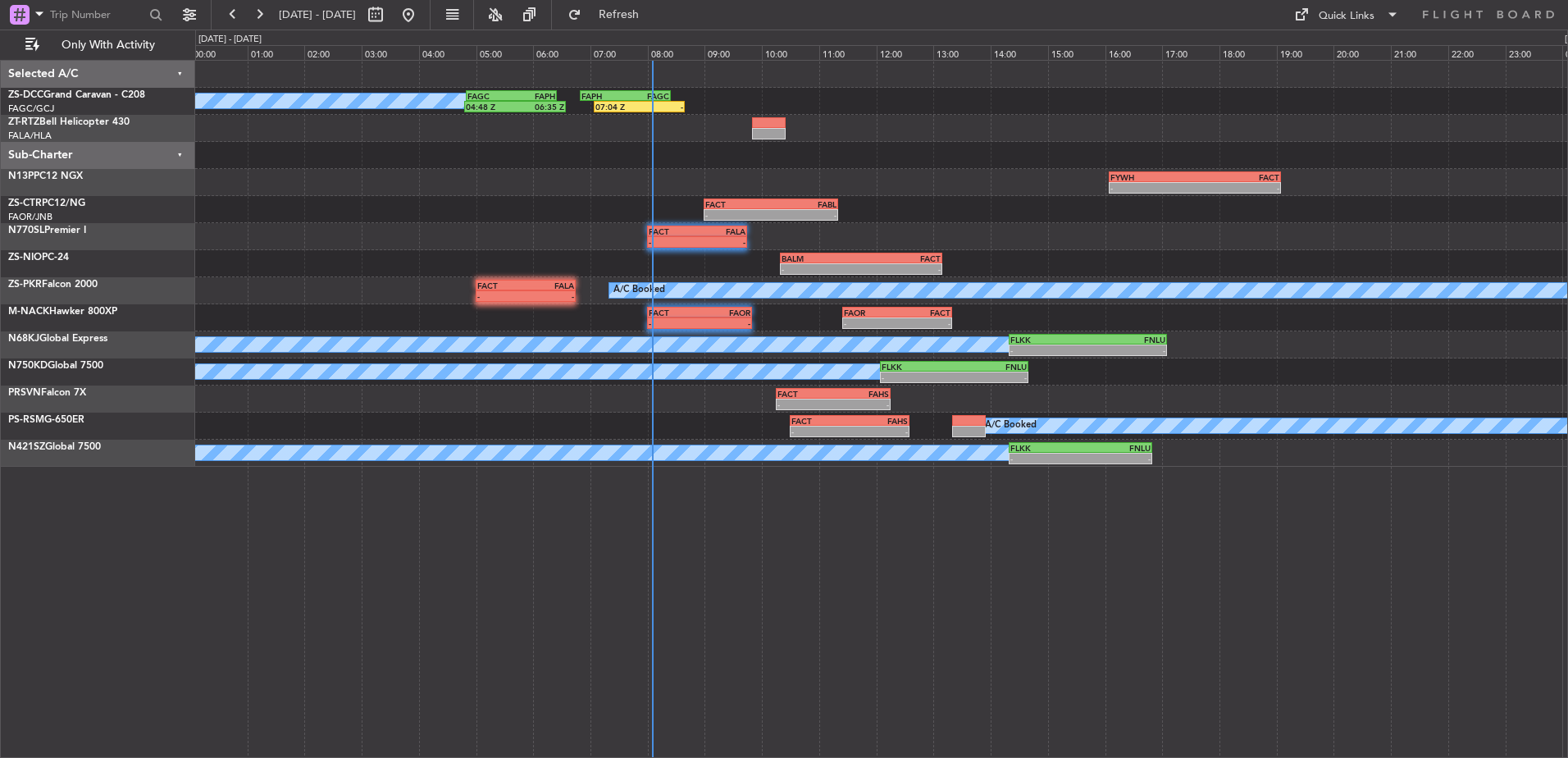
click at [429, 527] on div "A/C Booked 04:48 Z 06:35 Z FAGC 04:50 Z FAPH 06:25 Z 07:04 Z - FAPH 06:50 Z FAG…" at bounding box center [881, 408] width 1373 height 698
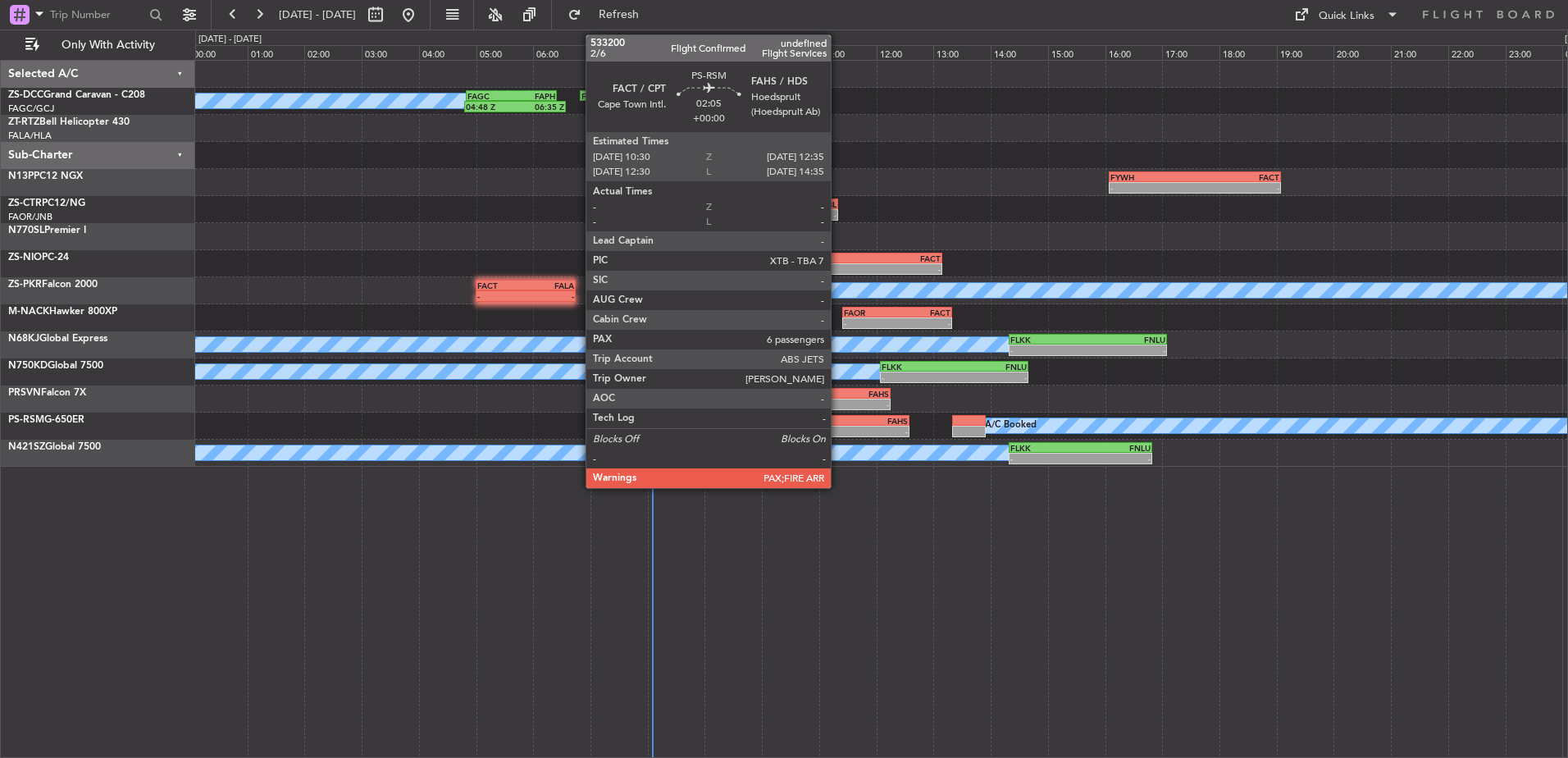
click at [838, 427] on div "-" at bounding box center [820, 431] width 58 height 10
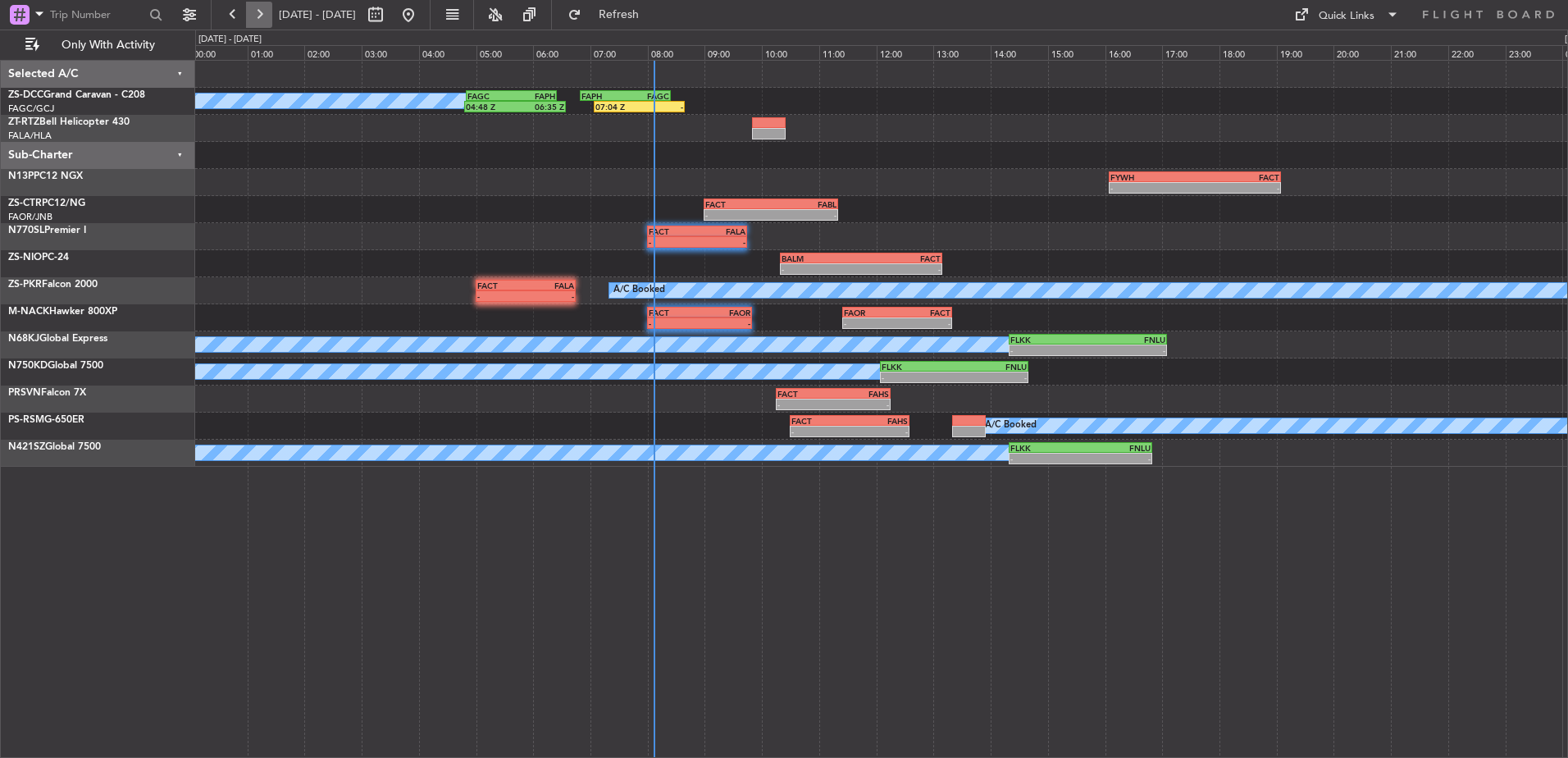
click at [248, 5] on button at bounding box center [259, 14] width 26 height 26
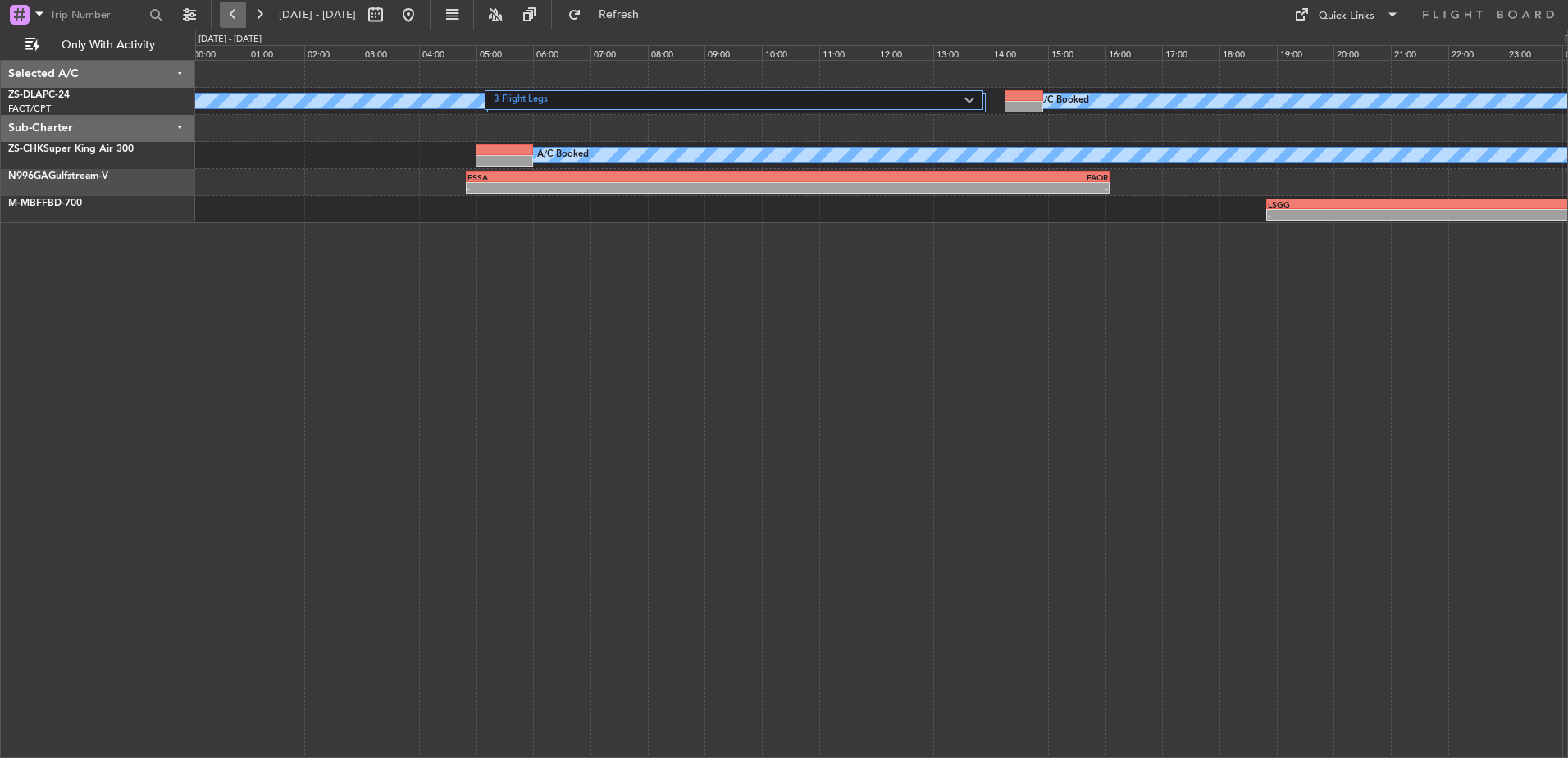
click at [224, 12] on button at bounding box center [232, 14] width 26 height 26
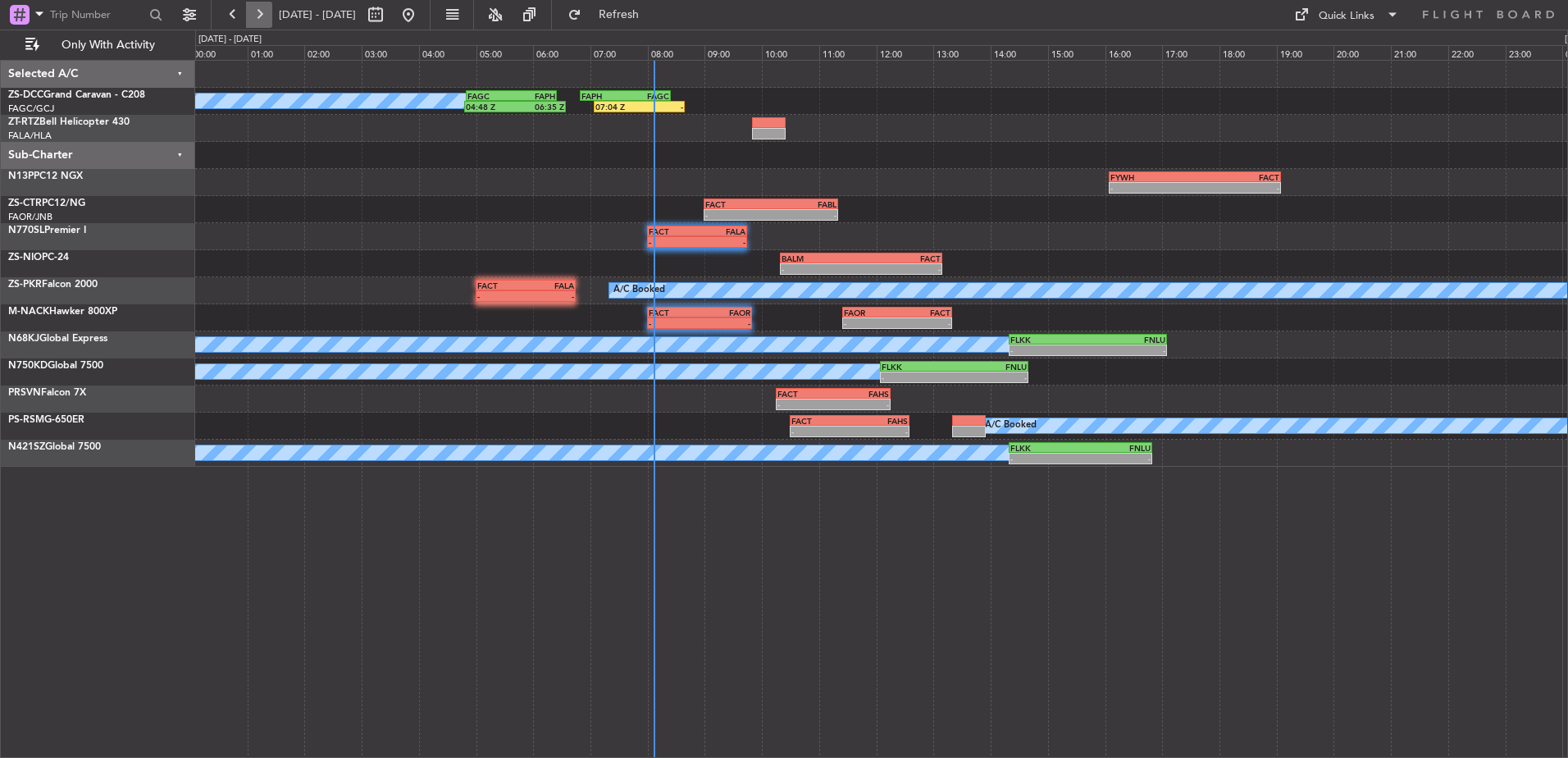
click at [260, 17] on button at bounding box center [259, 14] width 26 height 26
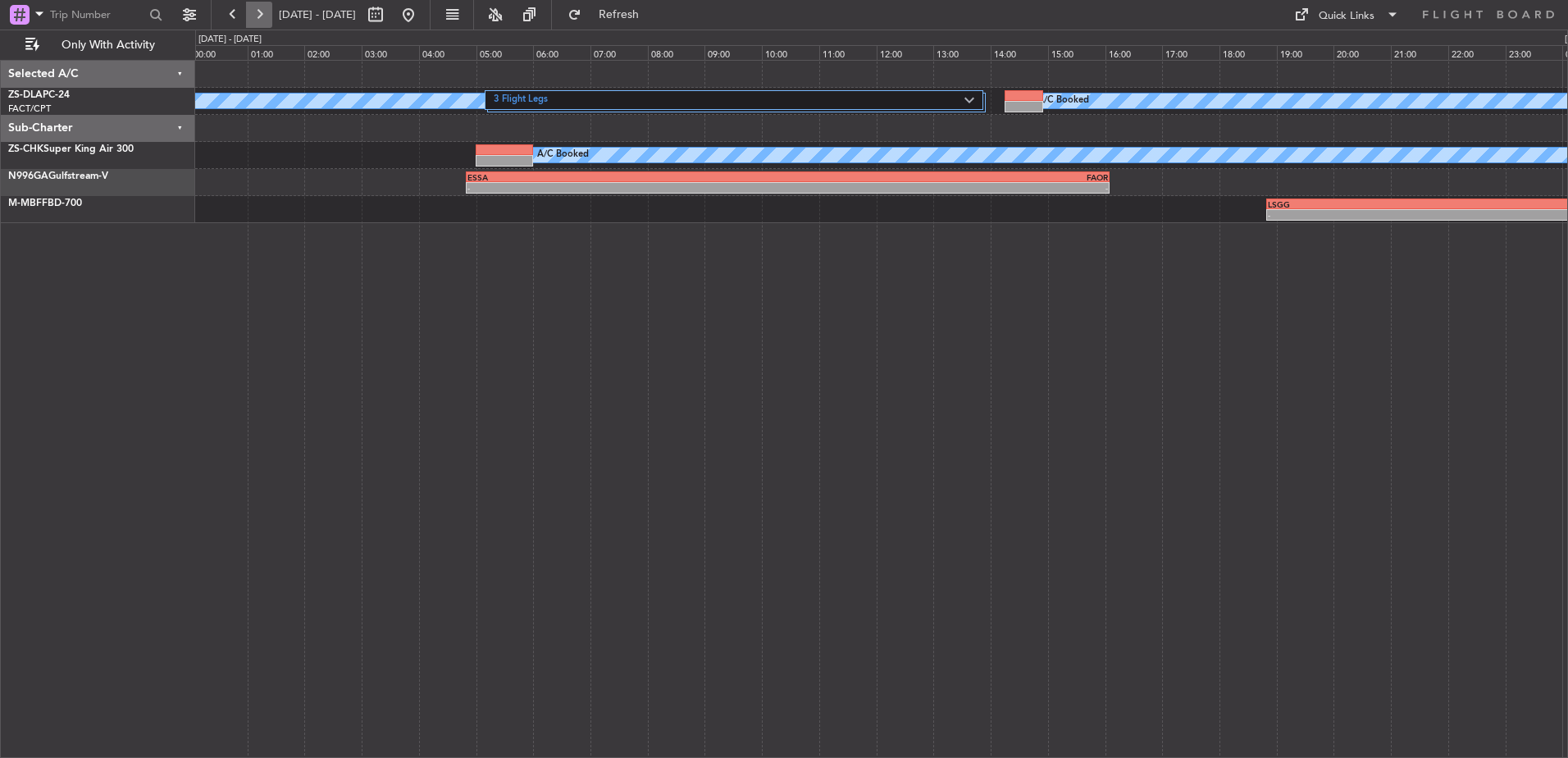
click at [260, 17] on button at bounding box center [259, 14] width 26 height 26
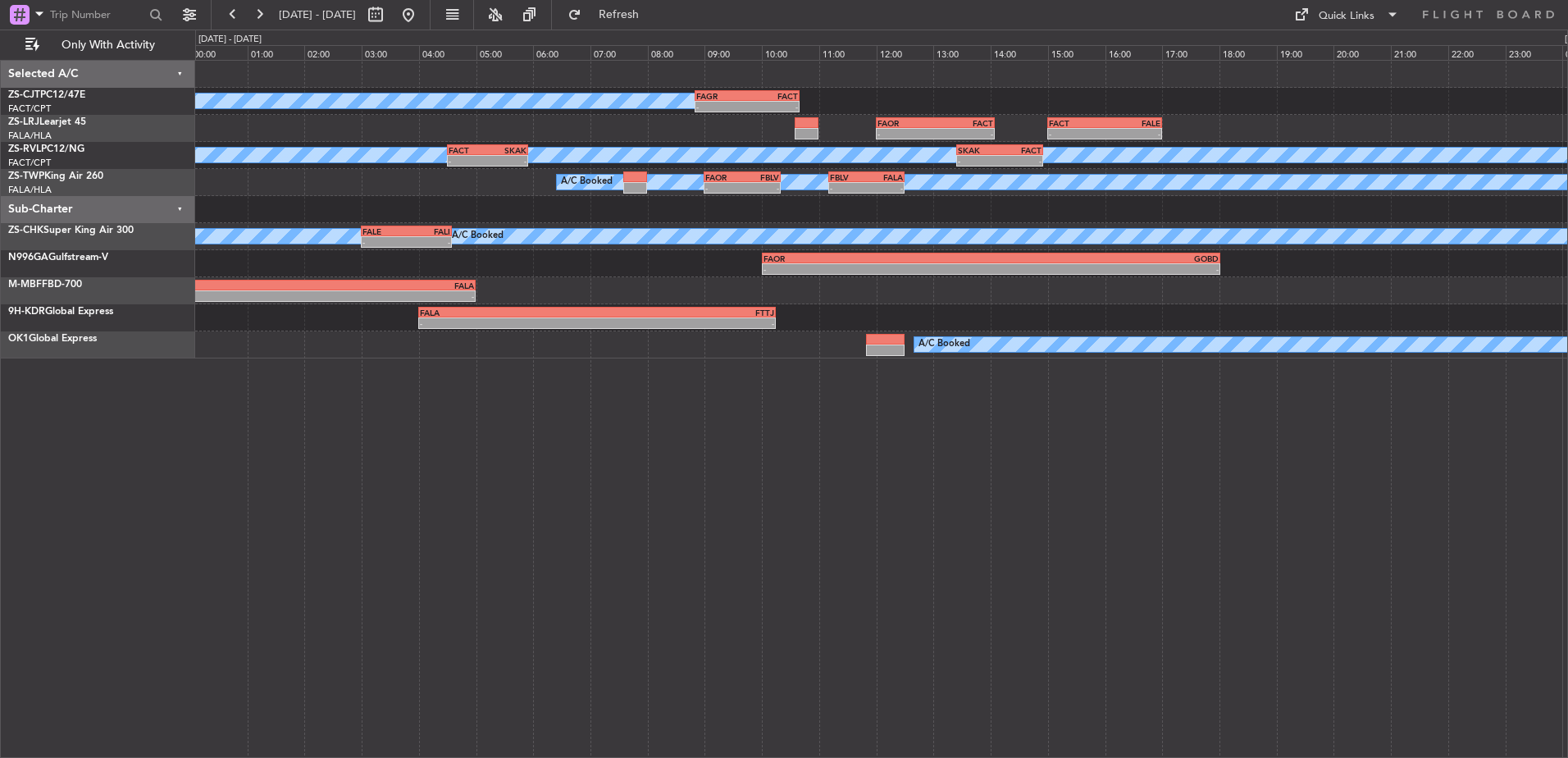
click at [189, 208] on div "Sub-Charter" at bounding box center [98, 209] width 194 height 27
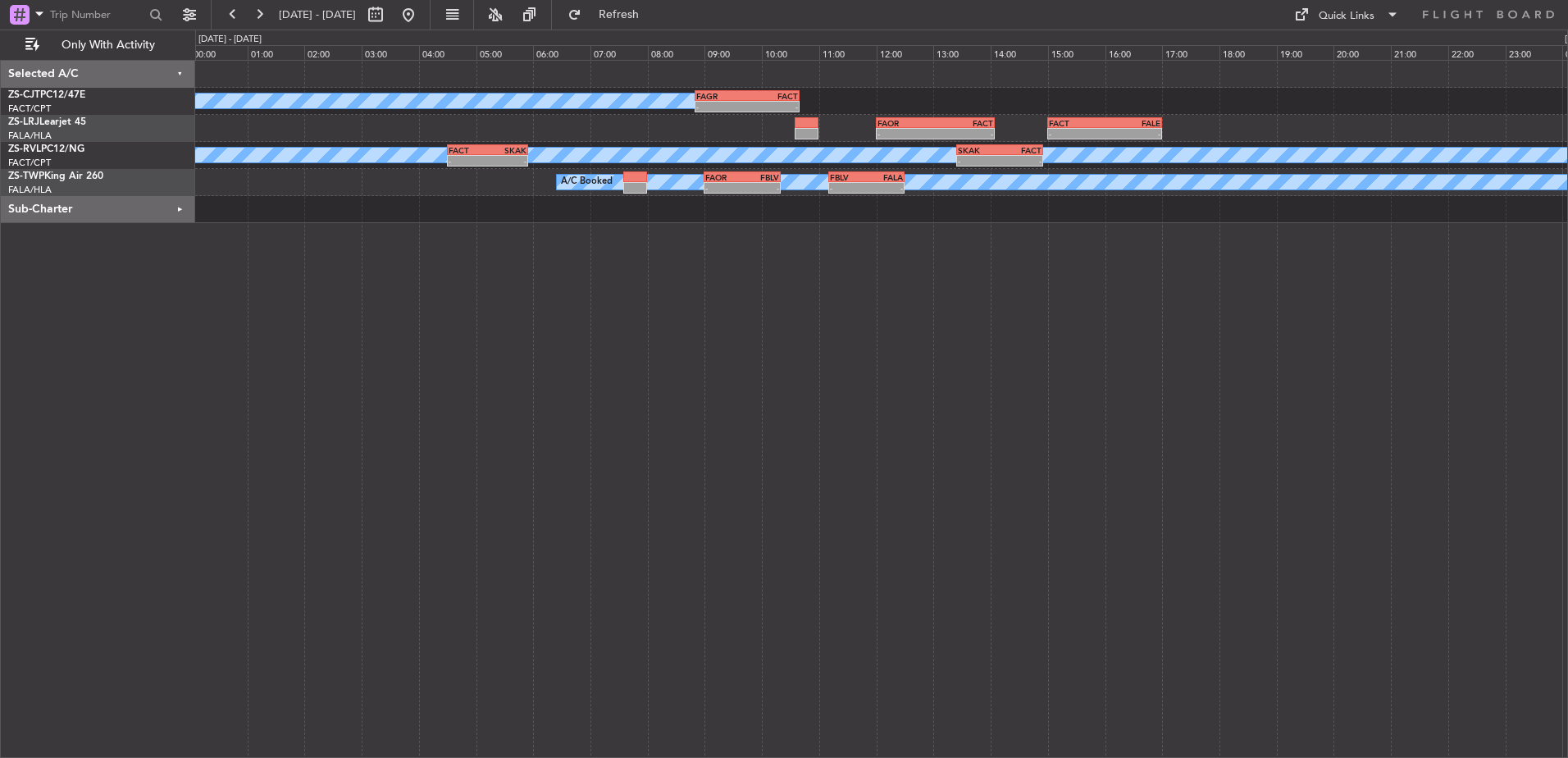
click at [176, 205] on div "Sub-Charter" at bounding box center [98, 209] width 194 height 27
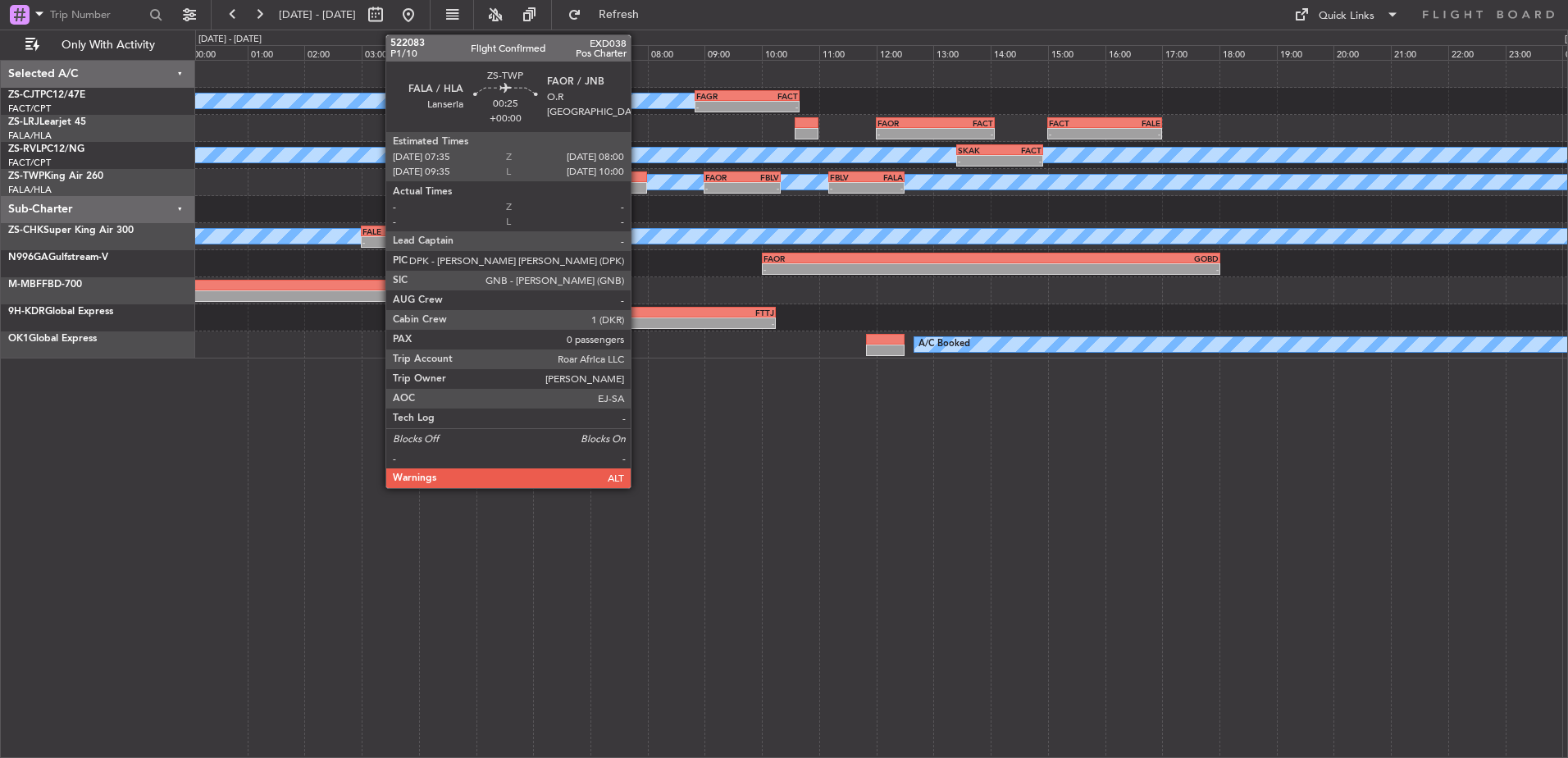
click at [638, 191] on div at bounding box center [636, 187] width 25 height 11
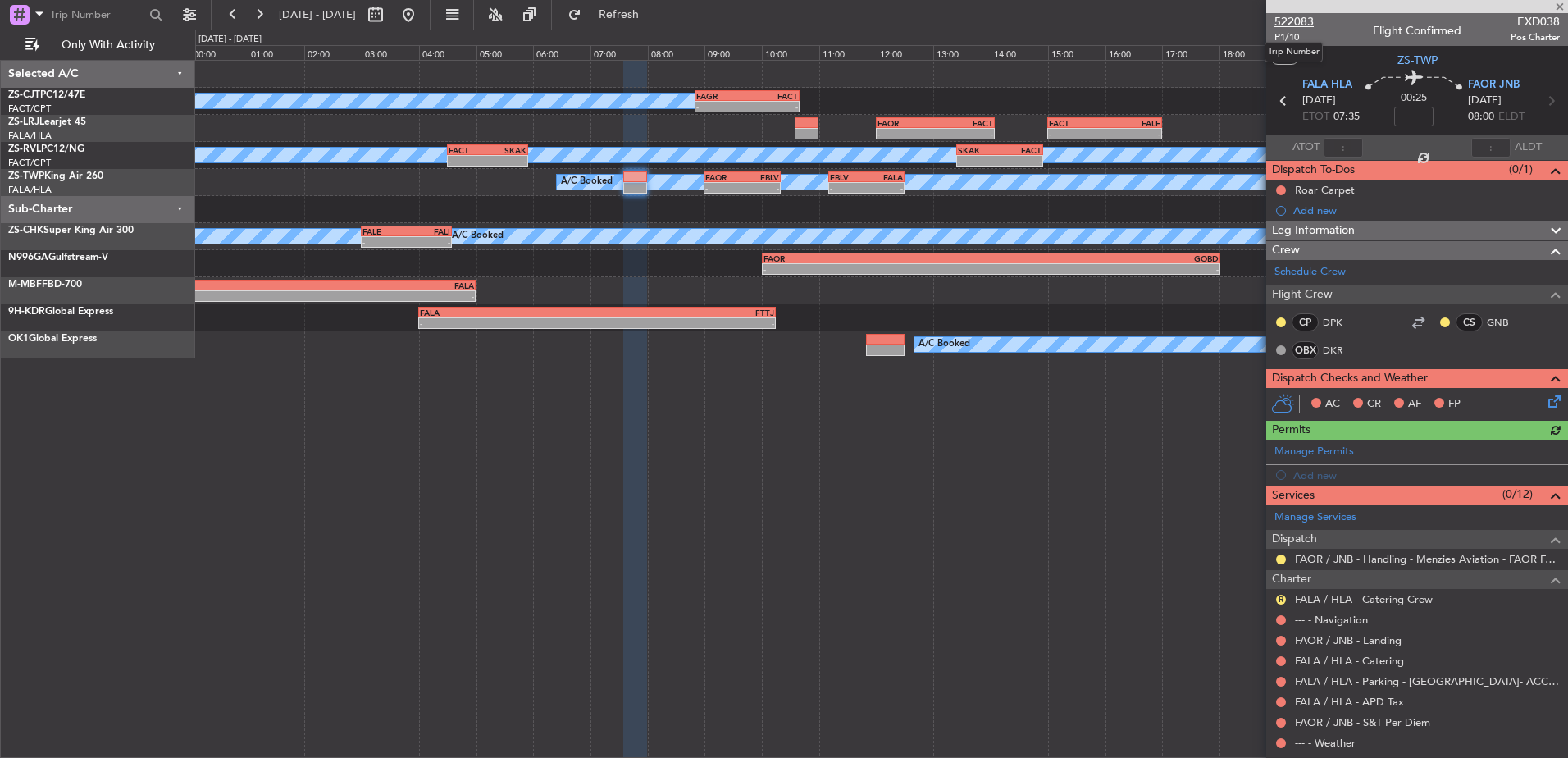
click at [1292, 24] on span "522083" at bounding box center [1294, 21] width 39 height 17
